Goal: Transaction & Acquisition: Subscribe to service/newsletter

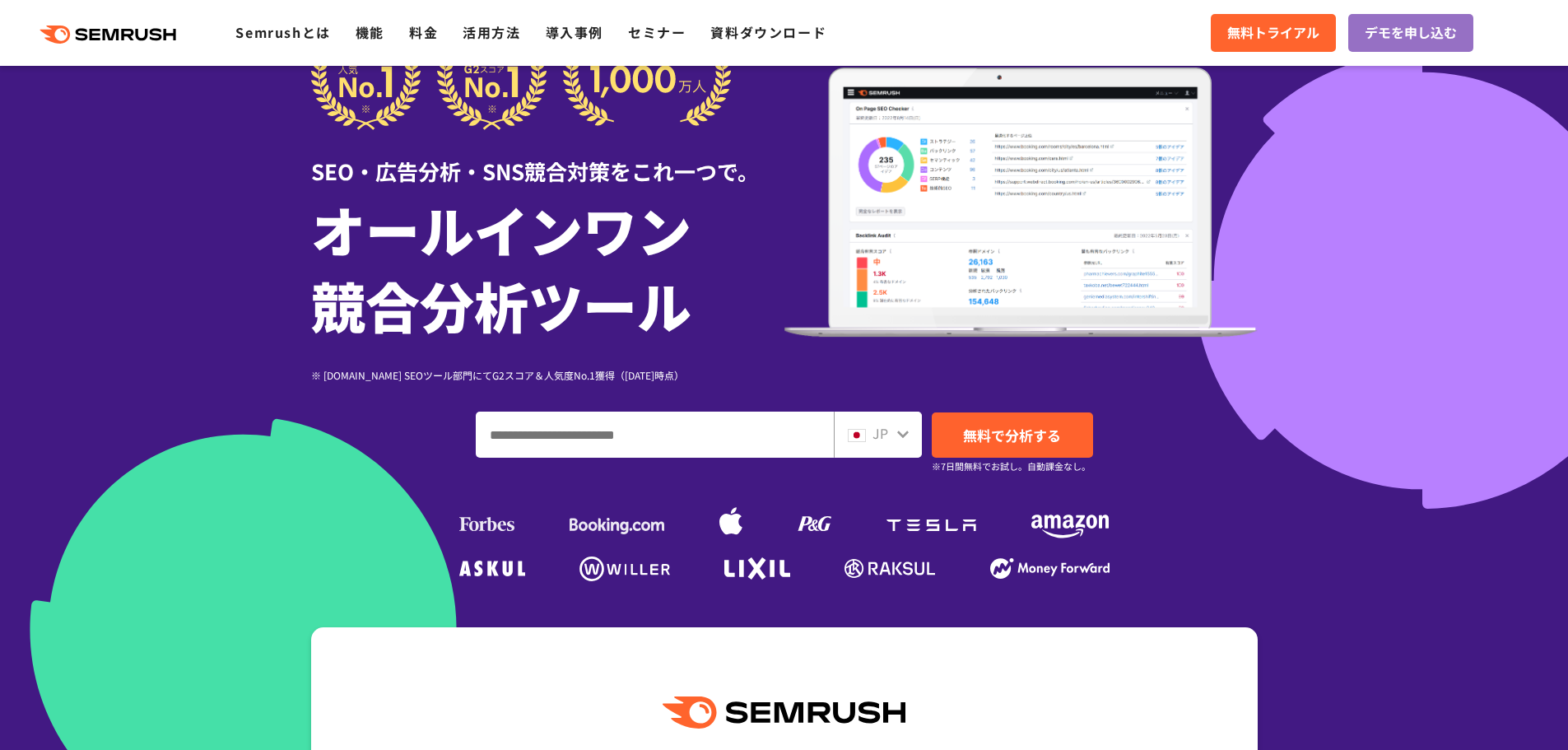
scroll to position [82, 0]
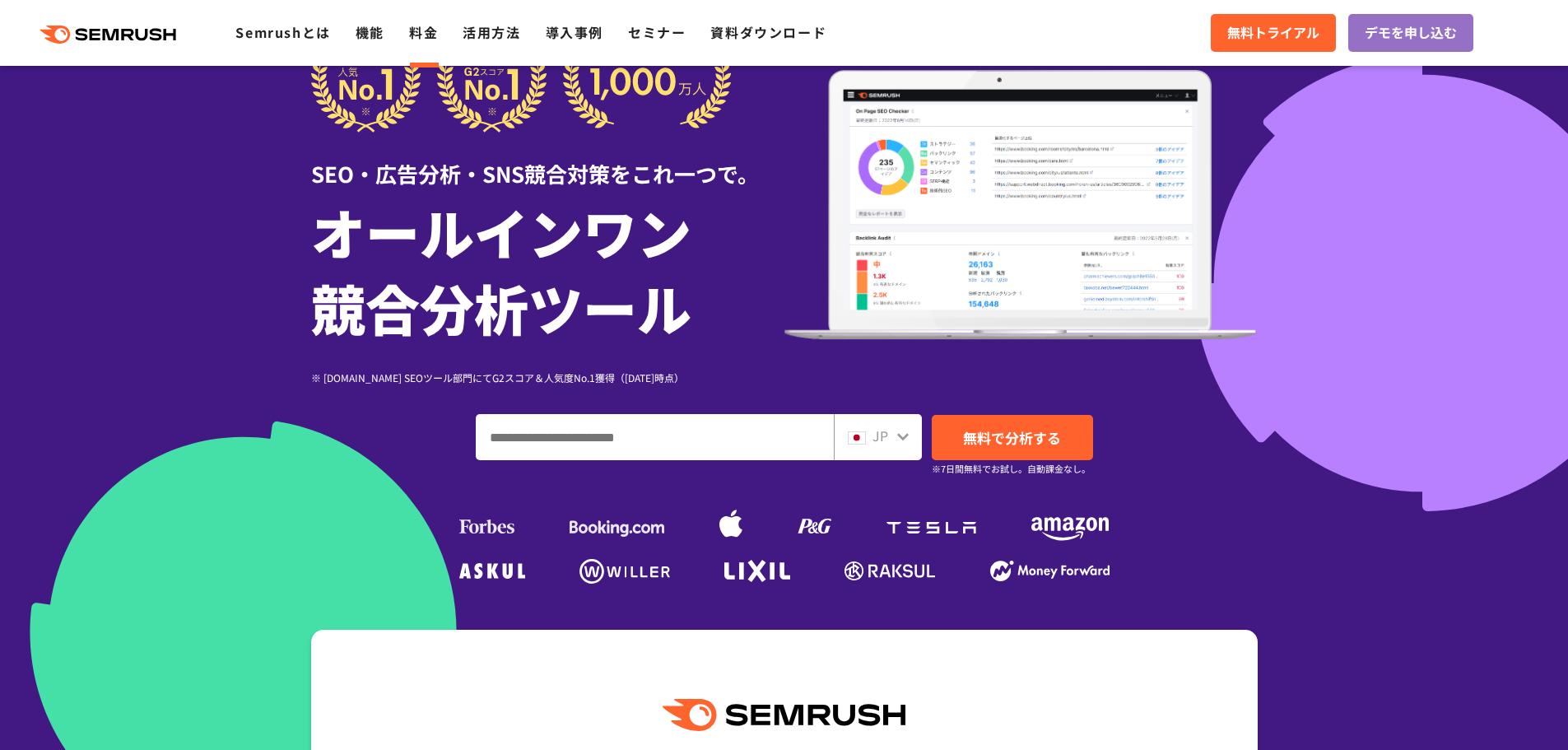
click at [438, 34] on link "料金" at bounding box center [423, 32] width 29 height 20
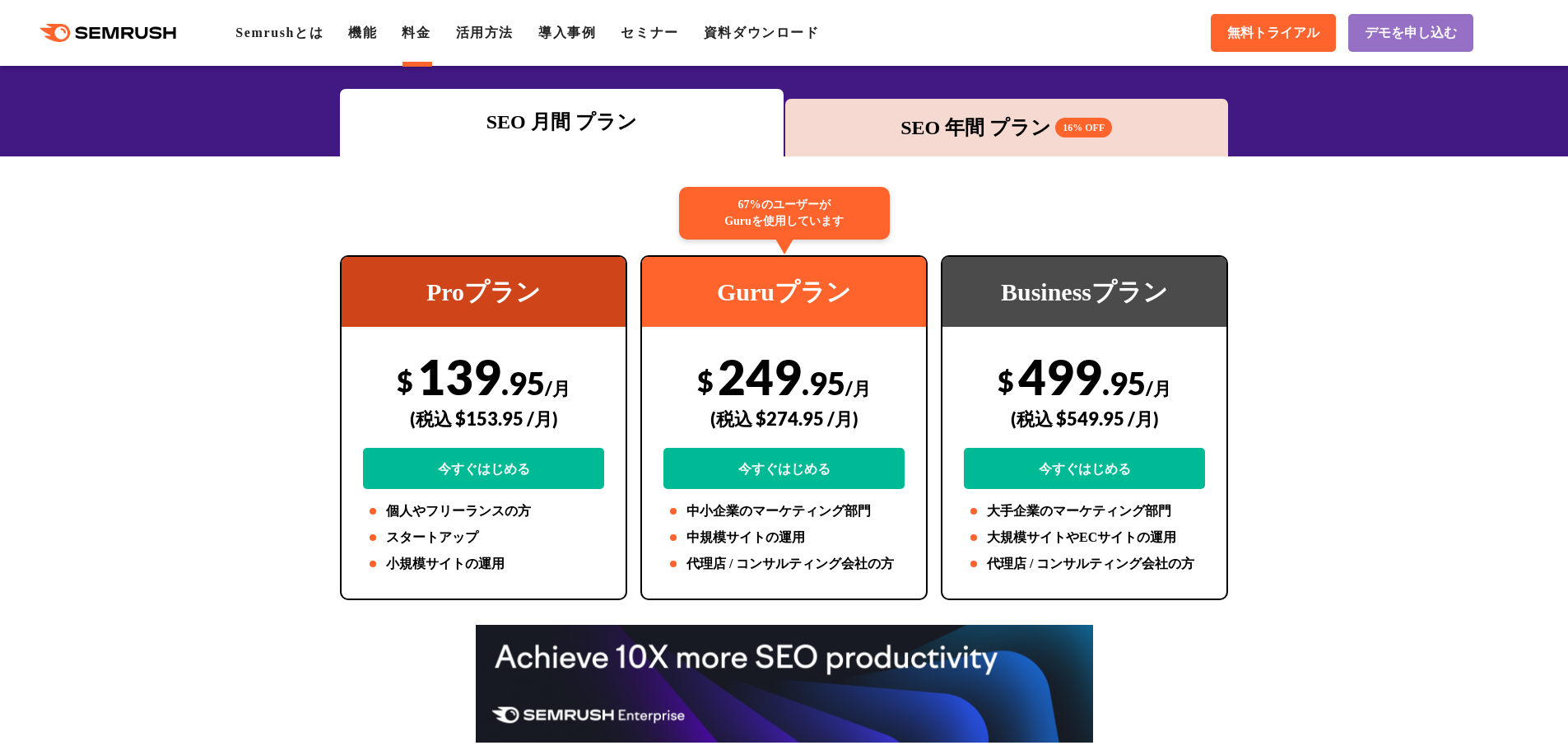
scroll to position [247, 0]
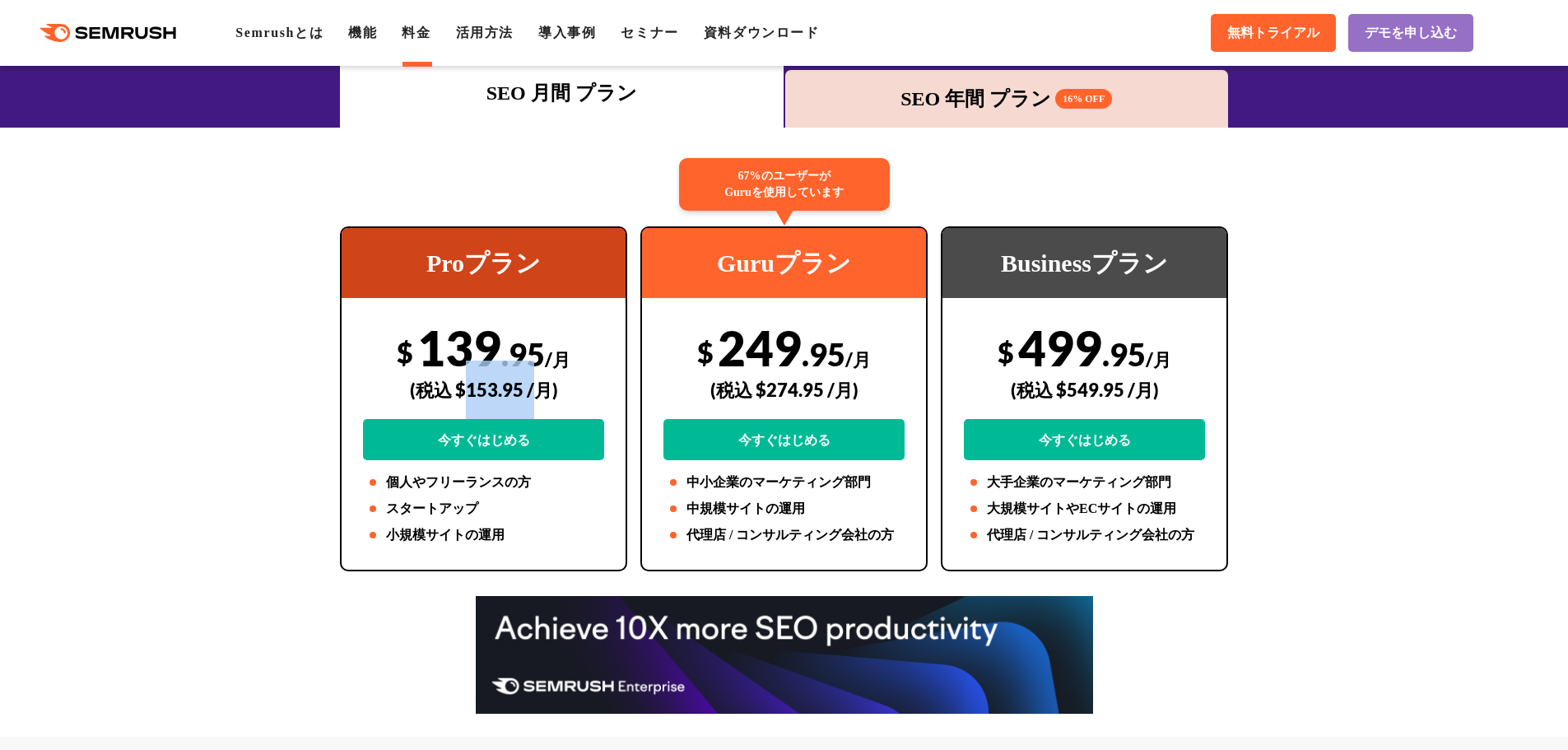
drag, startPoint x: 463, startPoint y: 391, endPoint x: 509, endPoint y: 388, distance: 46.1
click at [527, 388] on div "(税込 $153.95 /月)" at bounding box center [483, 390] width 241 height 59
drag, startPoint x: 447, startPoint y: 390, endPoint x: 521, endPoint y: 394, distance: 74.1
click at [521, 394] on div "(税込 $153.95 /月)" at bounding box center [483, 390] width 241 height 59
